Goal: Task Accomplishment & Management: Manage account settings

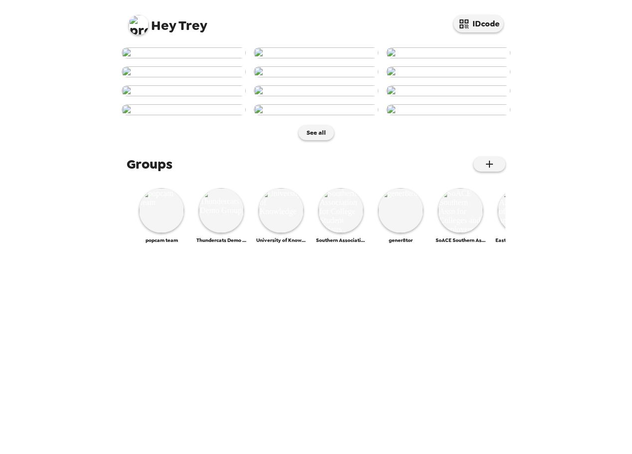
scroll to position [380, 0]
click at [170, 233] on img at bounding box center [161, 210] width 45 height 45
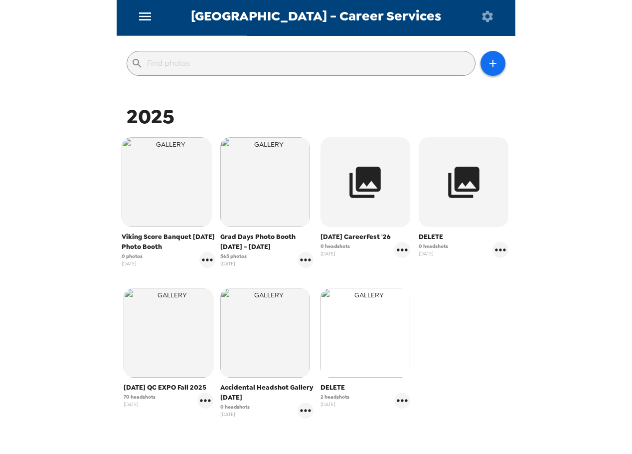
scroll to position [100, 0]
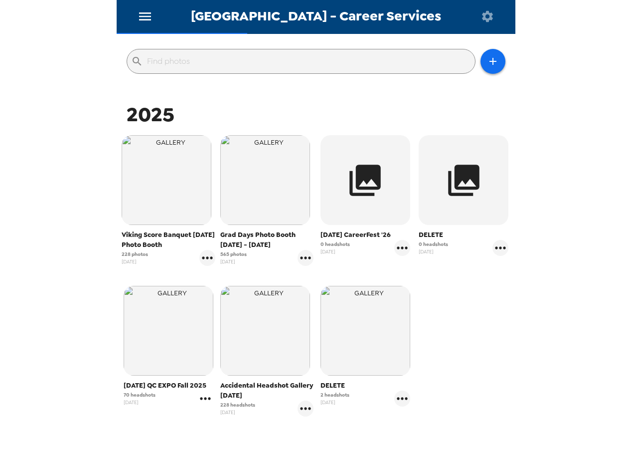
click at [205, 406] on icon "gallery menu" at bounding box center [205, 398] width 16 height 16
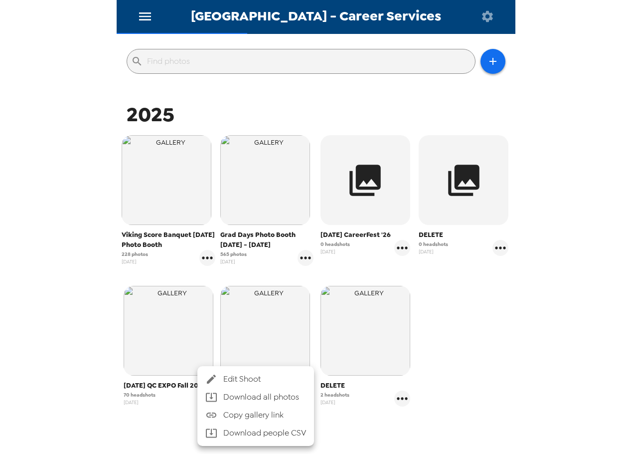
click at [248, 379] on span "Edit Shoot" at bounding box center [264, 379] width 83 height 12
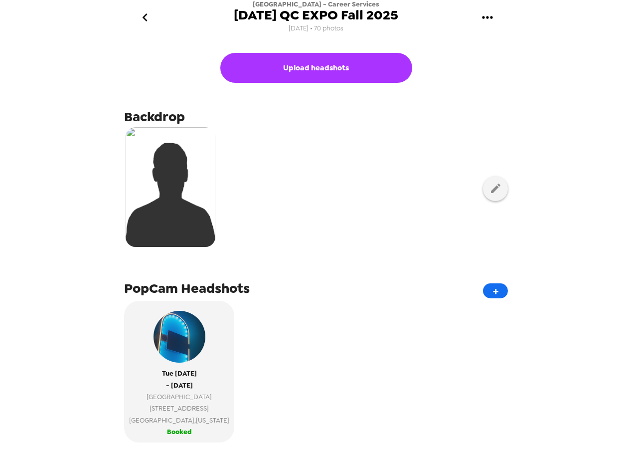
scroll to position [249, 0]
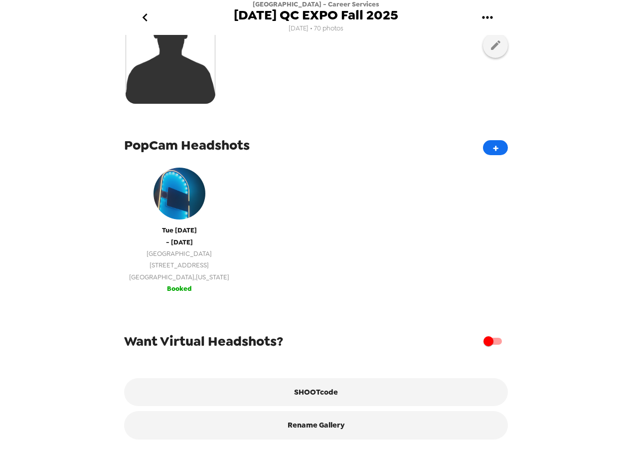
click at [173, 260] on span "639 38th Street" at bounding box center [179, 264] width 100 height 11
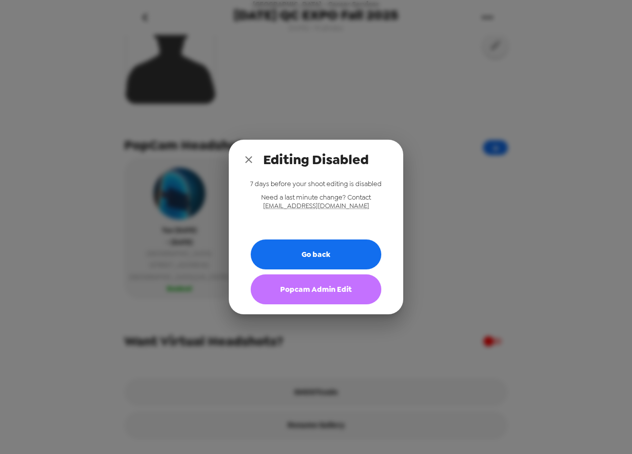
click at [316, 291] on button "Popcam Admin Edit" at bounding box center [316, 289] width 131 height 30
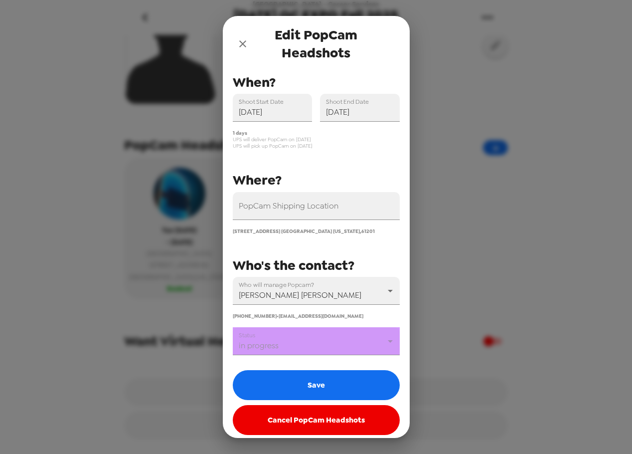
scroll to position [24, 0]
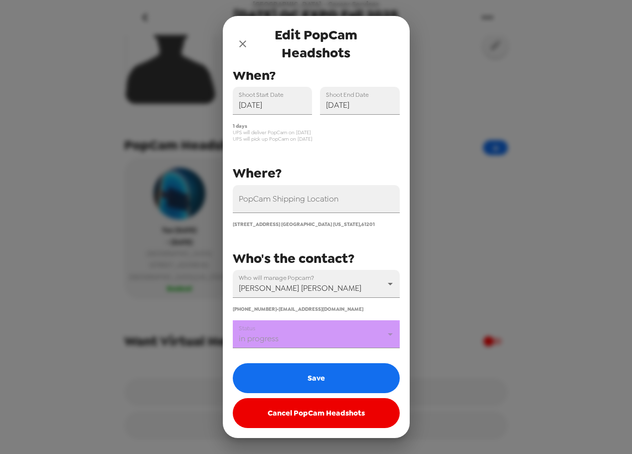
click at [333, 338] on body "Augustana College - Career Services September 23rd, 2025 QC EXPO Fall 2025 2/10…" at bounding box center [316, 227] width 632 height 454
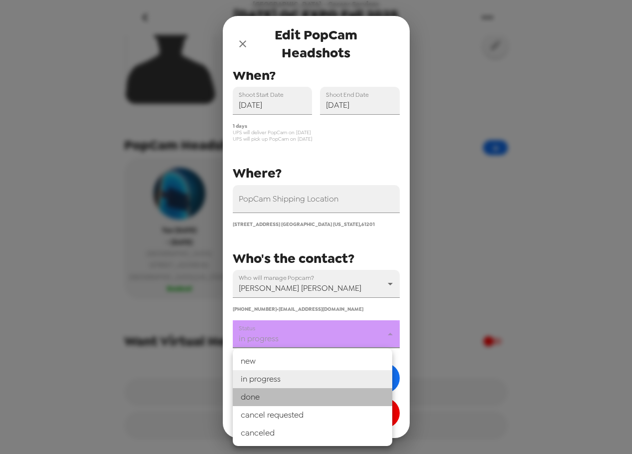
click at [314, 395] on li "done" at bounding box center [312, 397] width 159 height 18
type input "done"
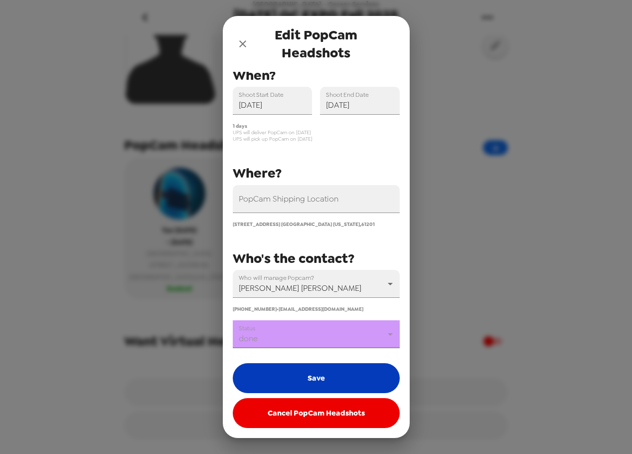
click at [290, 370] on button "Save" at bounding box center [316, 378] width 167 height 30
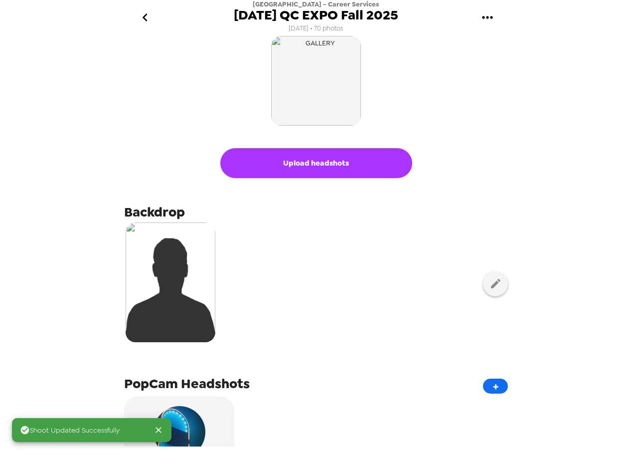
scroll to position [0, 0]
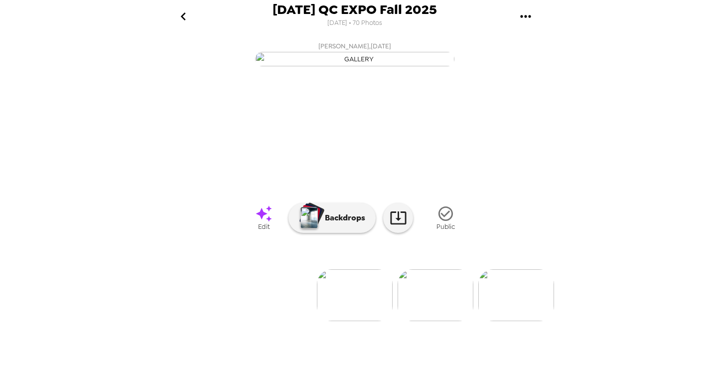
scroll to position [61, 0]
click at [534, 321] on img at bounding box center [516, 295] width 76 height 52
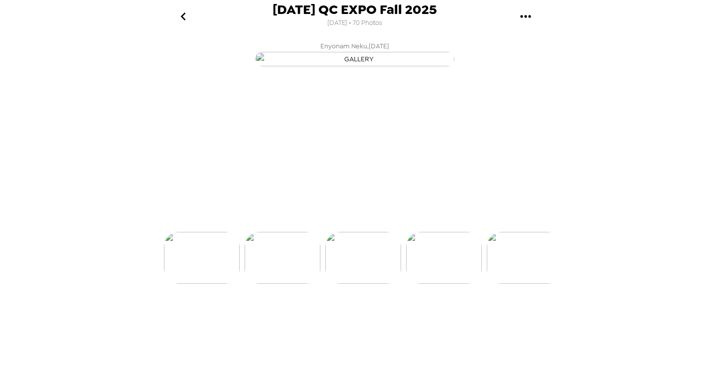
scroll to position [0, 161]
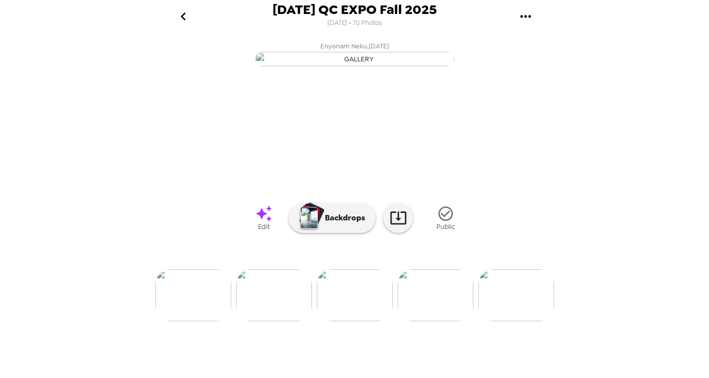
click at [439, 321] on img at bounding box center [436, 295] width 76 height 52
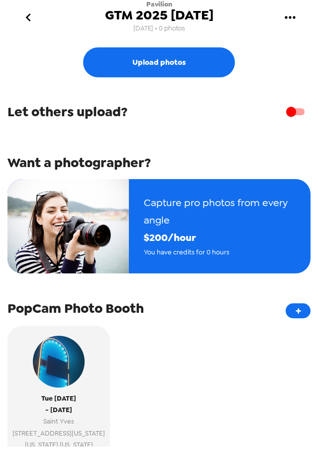
scroll to position [137, 0]
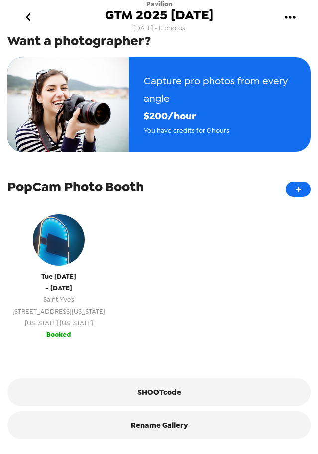
click at [87, 297] on span "Saint Yves" at bounding box center [58, 299] width 93 height 11
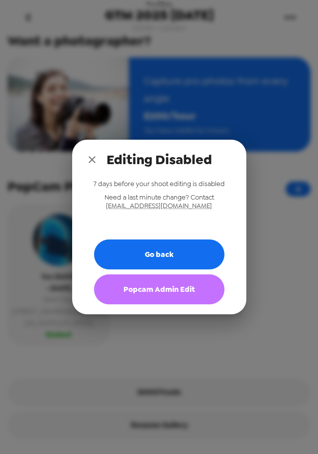
click at [146, 296] on button "Popcam Admin Edit" at bounding box center [159, 289] width 131 height 30
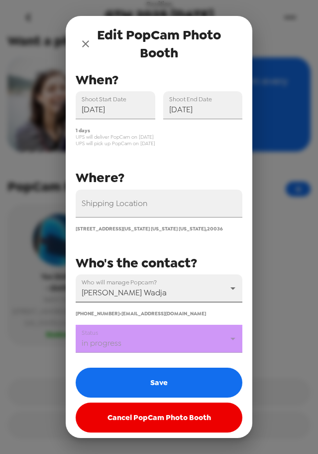
scroll to position [30, 0]
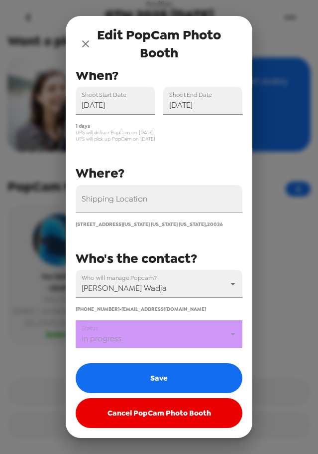
click at [147, 332] on body "Pavilion GTM 2025 9/23/25 9/18/25 • 0 photos Upload photos Let others upload? W…" at bounding box center [159, 227] width 318 height 454
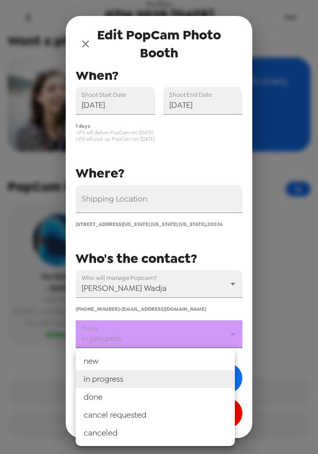
click at [111, 394] on li "done" at bounding box center [155, 397] width 159 height 18
type input "done"
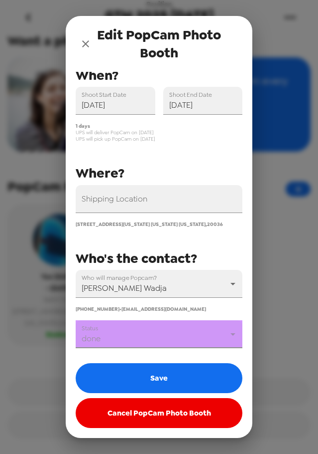
click at [118, 384] on button "Save" at bounding box center [159, 378] width 167 height 30
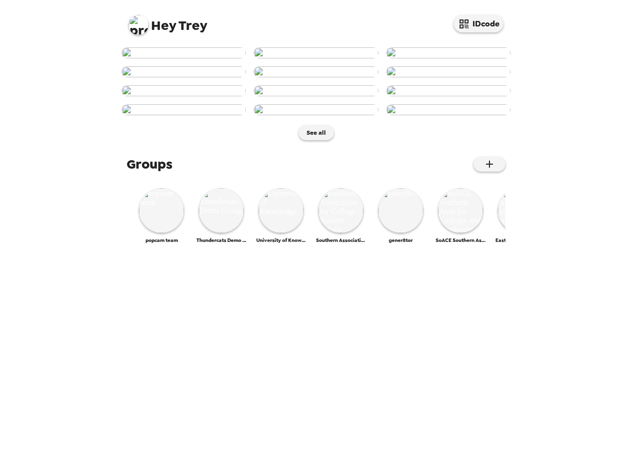
scroll to position [380, 0]
click at [170, 233] on img at bounding box center [161, 210] width 45 height 45
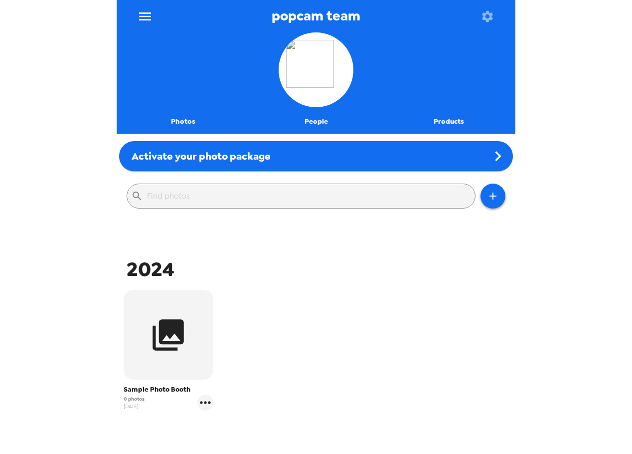
click at [141, 11] on icon "menu" at bounding box center [145, 16] width 16 height 16
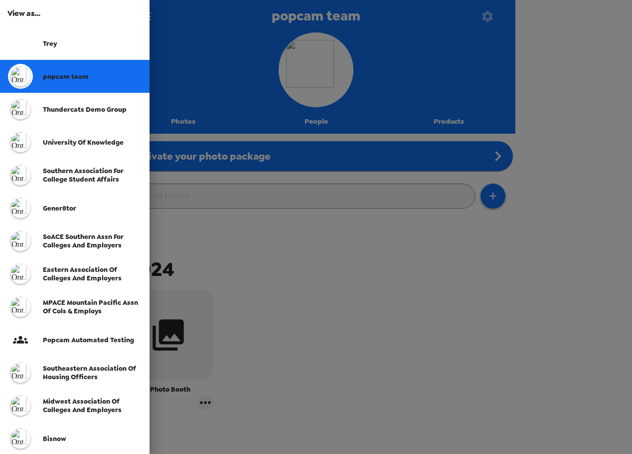
scroll to position [215, 0]
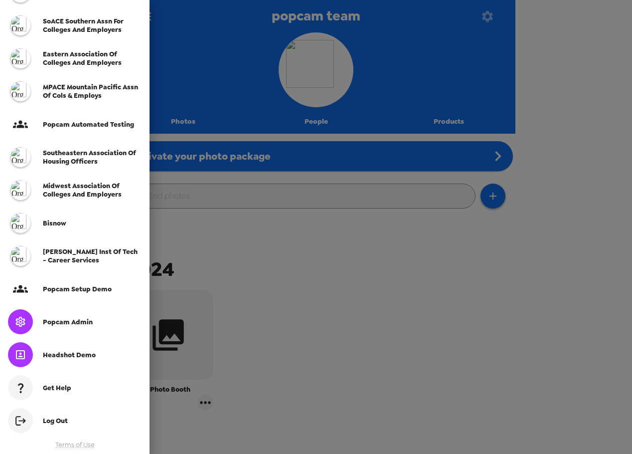
click at [66, 322] on span "Popcam Admin" at bounding box center [68, 321] width 50 height 8
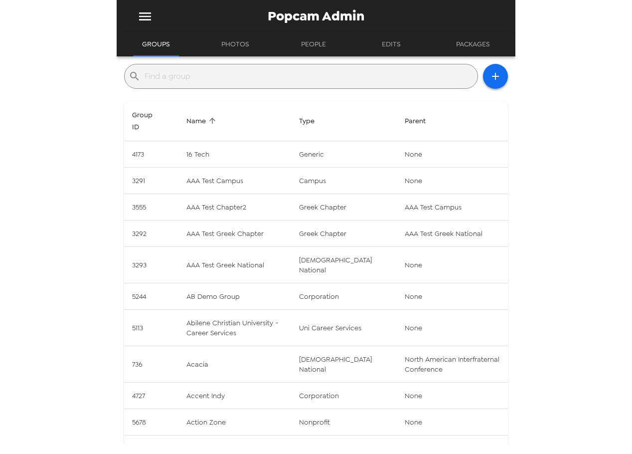
click at [226, 71] on input "text" at bounding box center [309, 76] width 329 height 16
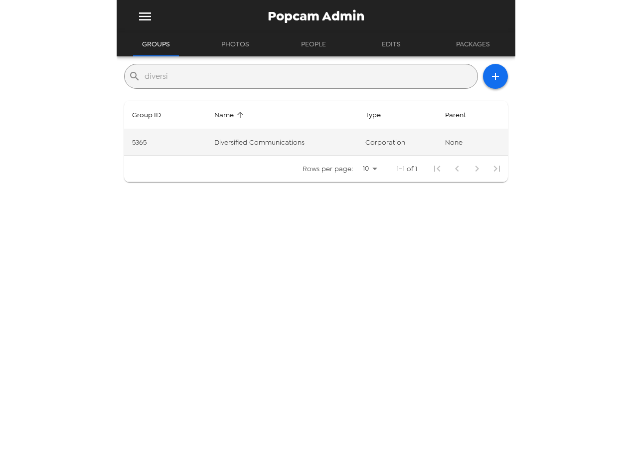
type input "diversi"
click at [288, 143] on td "Diversified Communications" at bounding box center [281, 142] width 151 height 26
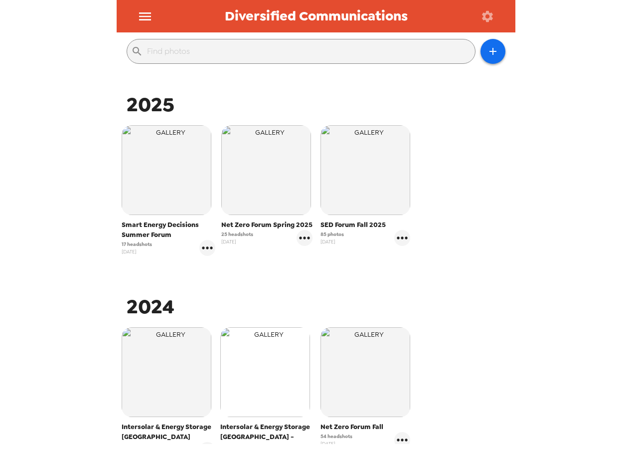
scroll to position [150, 0]
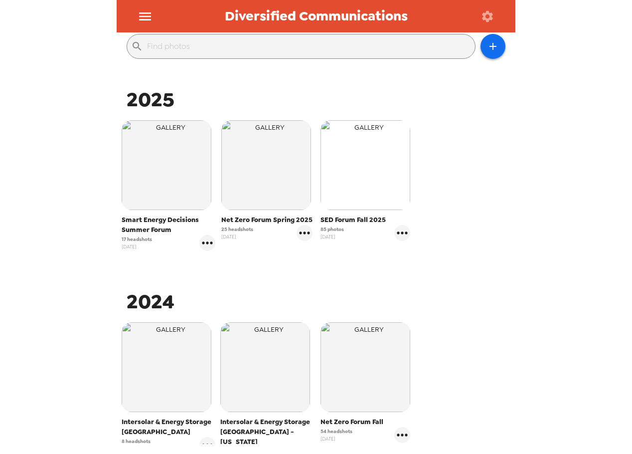
click at [374, 180] on img "button" at bounding box center [365, 165] width 90 height 90
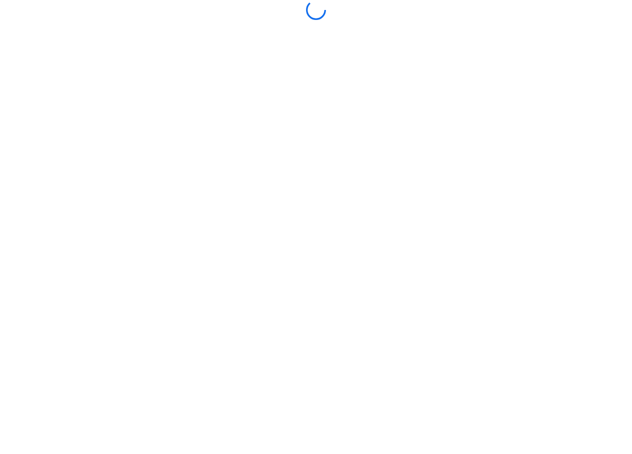
click at [297, 123] on body at bounding box center [316, 227] width 632 height 454
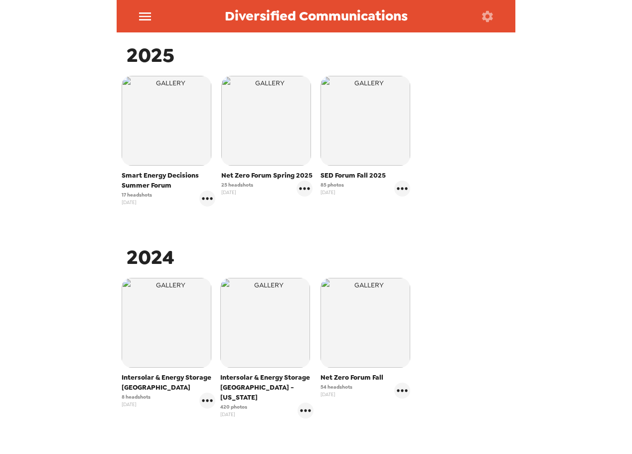
scroll to position [4, 0]
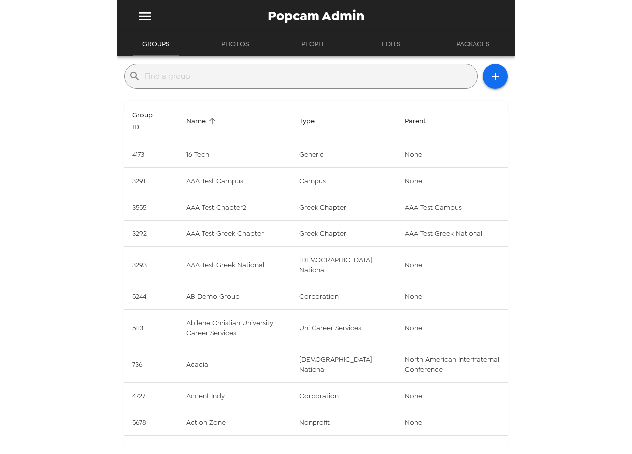
click at [174, 75] on input "text" at bounding box center [309, 76] width 329 height 16
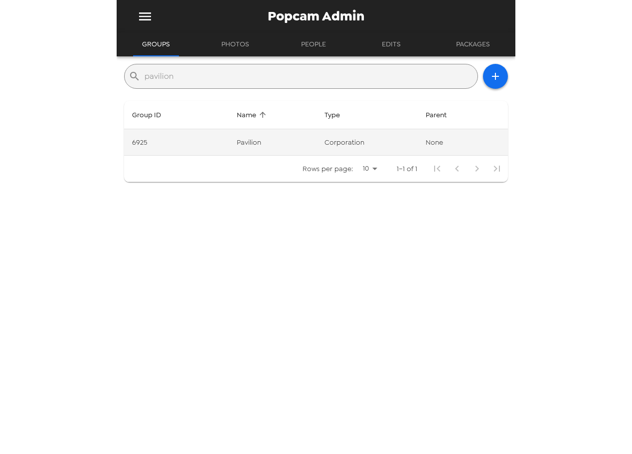
type input "pavilion"
click at [336, 135] on td "corporation" at bounding box center [366, 142] width 101 height 26
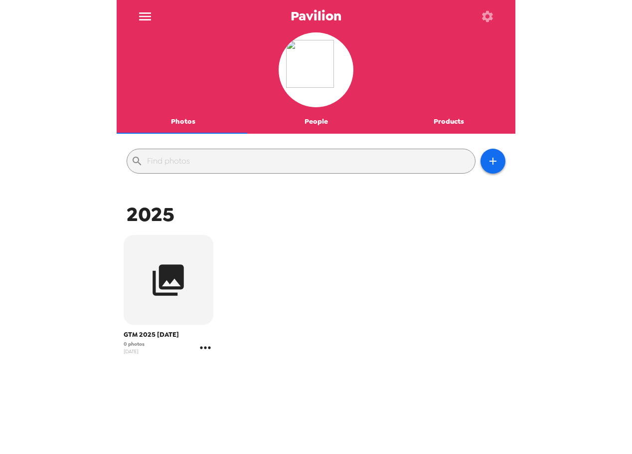
click at [204, 346] on icon "gallery menu" at bounding box center [205, 347] width 16 height 16
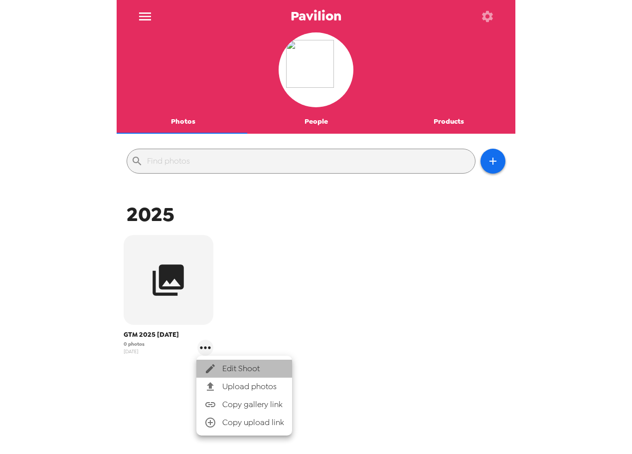
click at [234, 362] on li "Edit Shoot" at bounding box center [244, 368] width 96 height 18
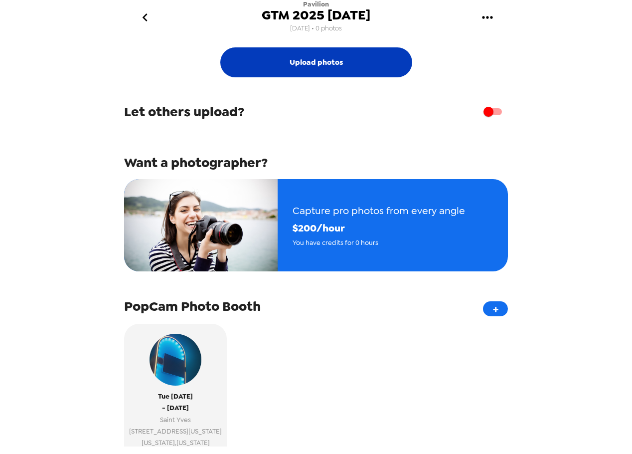
click at [309, 67] on button "Upload photos" at bounding box center [316, 62] width 192 height 30
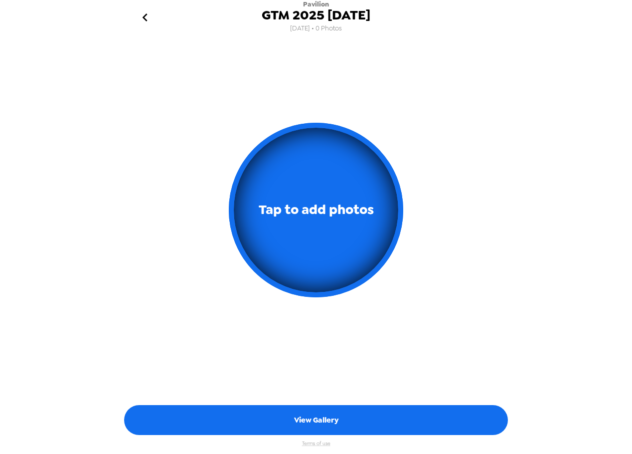
click at [506, 292] on div "Tap to add photos" at bounding box center [316, 213] width 399 height 295
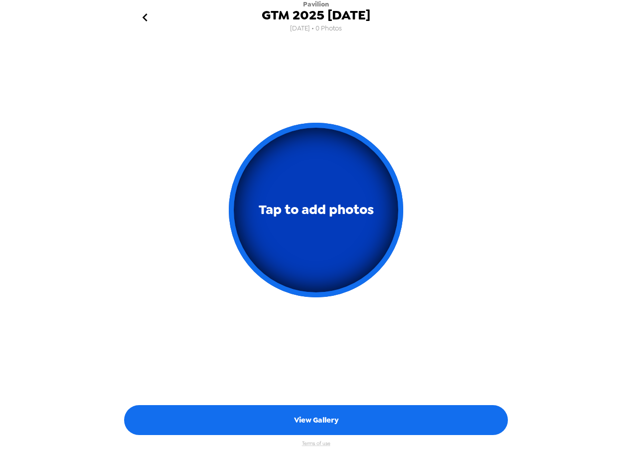
click at [346, 210] on span "Tap to add photos" at bounding box center [316, 209] width 115 height 23
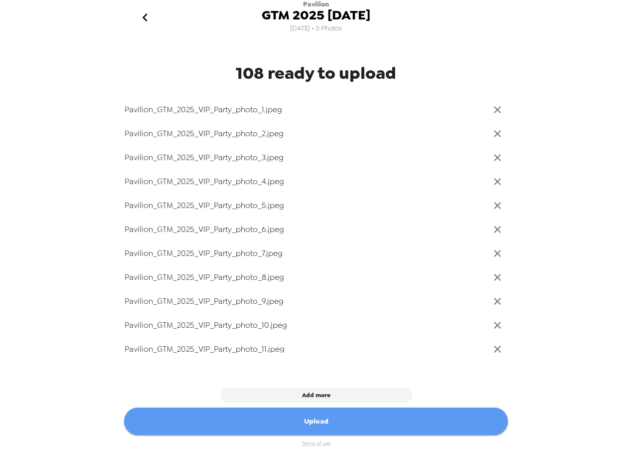
click at [326, 426] on button "Upload" at bounding box center [316, 420] width 384 height 27
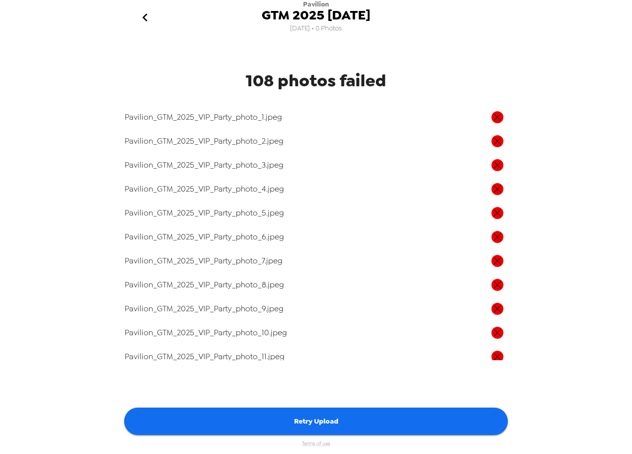
click at [146, 15] on icon "go back" at bounding box center [144, 17] width 5 height 8
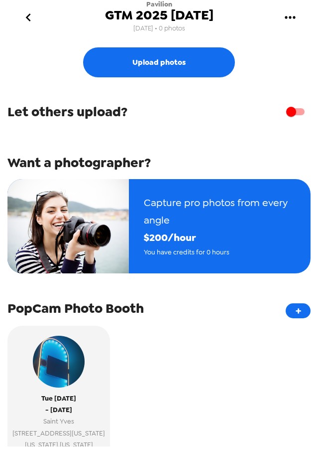
click at [28, 17] on icon "go back" at bounding box center [28, 17] width 16 height 16
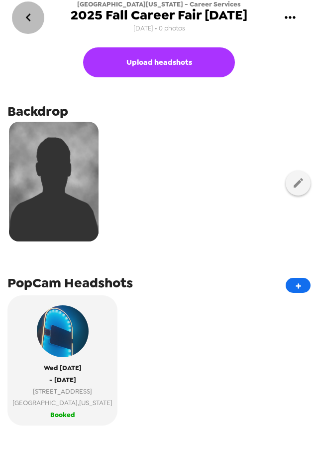
click at [31, 10] on icon "go back" at bounding box center [28, 17] width 16 height 16
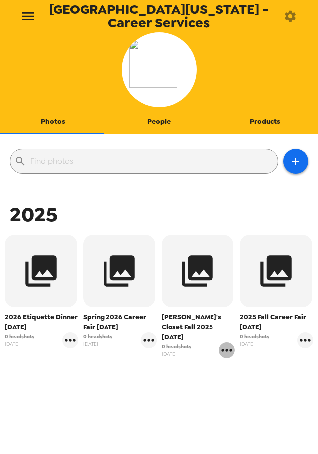
click at [221, 343] on icon "gallery menu" at bounding box center [227, 350] width 16 height 16
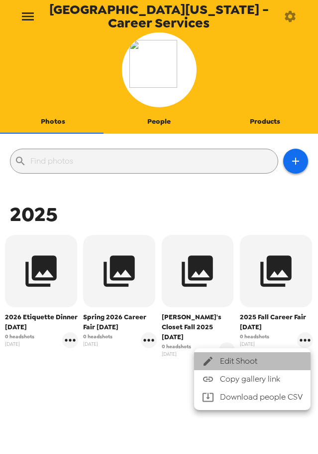
click at [229, 358] on span "Edit Shoot" at bounding box center [261, 361] width 83 height 12
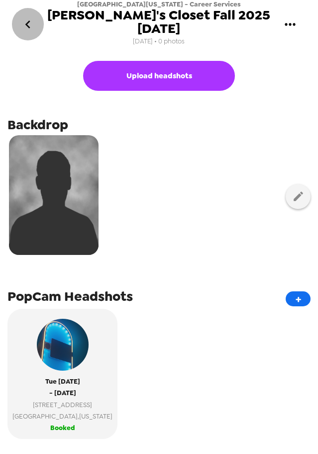
click at [28, 20] on icon "go back" at bounding box center [27, 24] width 5 height 8
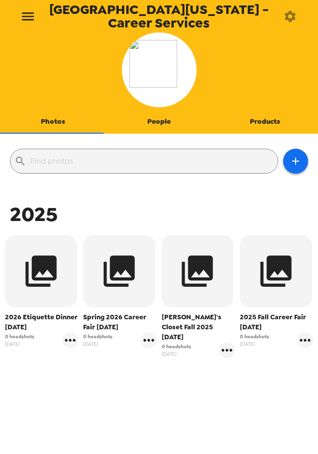
click at [285, 19] on icon "button" at bounding box center [291, 16] width 14 height 14
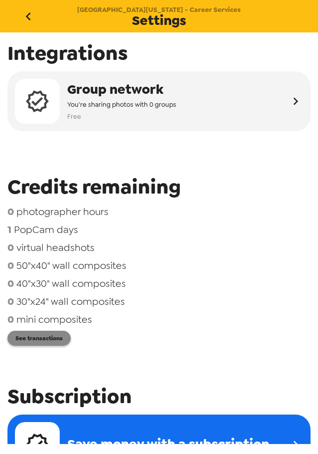
click at [49, 337] on button "See transactions" at bounding box center [38, 337] width 63 height 15
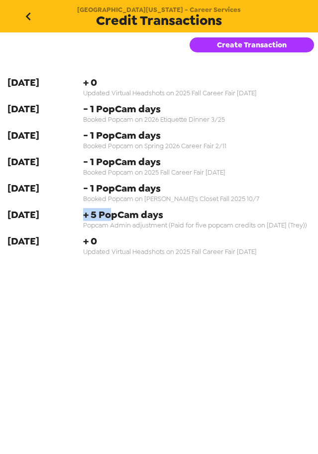
drag, startPoint x: 86, startPoint y: 218, endPoint x: 66, endPoint y: 219, distance: 20.0
click at [66, 219] on div "[DATE] + 5 PopCam days Popcam Admin adjustment (Paid for five popcam credits on…" at bounding box center [159, 218] width 304 height 21
click at [129, 214] on span "+ 5 PopCam days" at bounding box center [197, 214] width 228 height 13
drag, startPoint x: 141, startPoint y: 188, endPoint x: 50, endPoint y: 186, distance: 90.7
click at [51, 187] on div "[DATE] - 1 PopCam days Booked Popcam on [PERSON_NAME]'s Closet Fall 2025 10/7" at bounding box center [159, 191] width 304 height 21
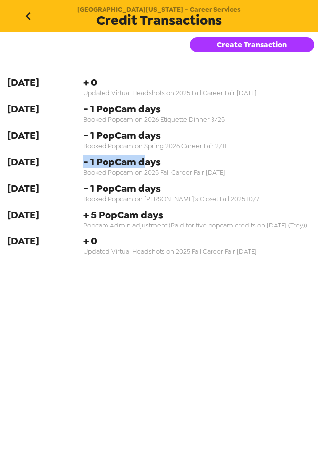
drag, startPoint x: 146, startPoint y: 158, endPoint x: 43, endPoint y: 155, distance: 103.2
click at [51, 156] on div "[DATE] - 1 PopCam days Booked Popcam on 2025 Fall Career Fair [DATE]" at bounding box center [159, 165] width 304 height 21
drag, startPoint x: 140, startPoint y: 133, endPoint x: 43, endPoint y: 133, distance: 96.2
click at [54, 133] on div "[DATE] - 1 PopCam days Booked Popcam on Spring 2026 Career Fair 2/11" at bounding box center [159, 139] width 304 height 21
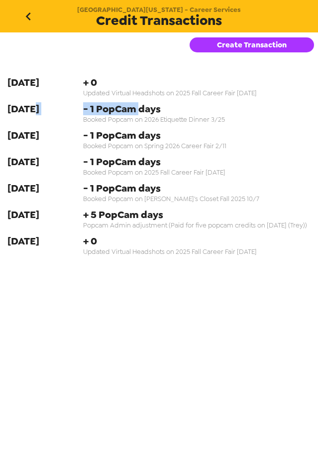
drag, startPoint x: 140, startPoint y: 109, endPoint x: 31, endPoint y: 112, distance: 108.7
click at [32, 111] on div "[DATE] - 1 PopCam days Booked Popcam on 2026 Etiquette Dinner 3/25" at bounding box center [159, 112] width 304 height 21
click at [123, 113] on span "- 1 PopCam days" at bounding box center [197, 108] width 228 height 13
drag, startPoint x: 128, startPoint y: 133, endPoint x: 127, endPoint y: 143, distance: 9.5
click at [127, 137] on span "- 1 PopCam days" at bounding box center [197, 135] width 228 height 13
